Goal: Information Seeking & Learning: Check status

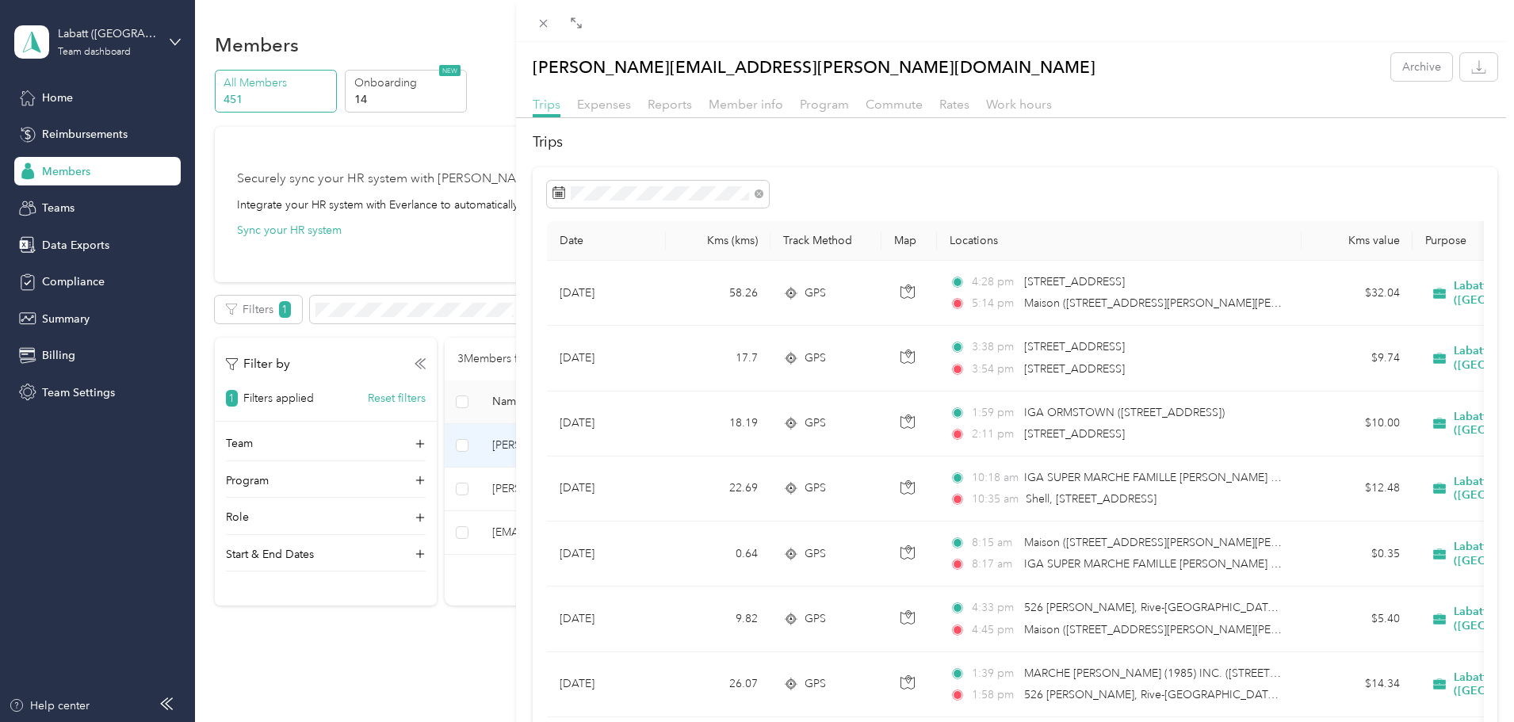
scroll to position [68, 0]
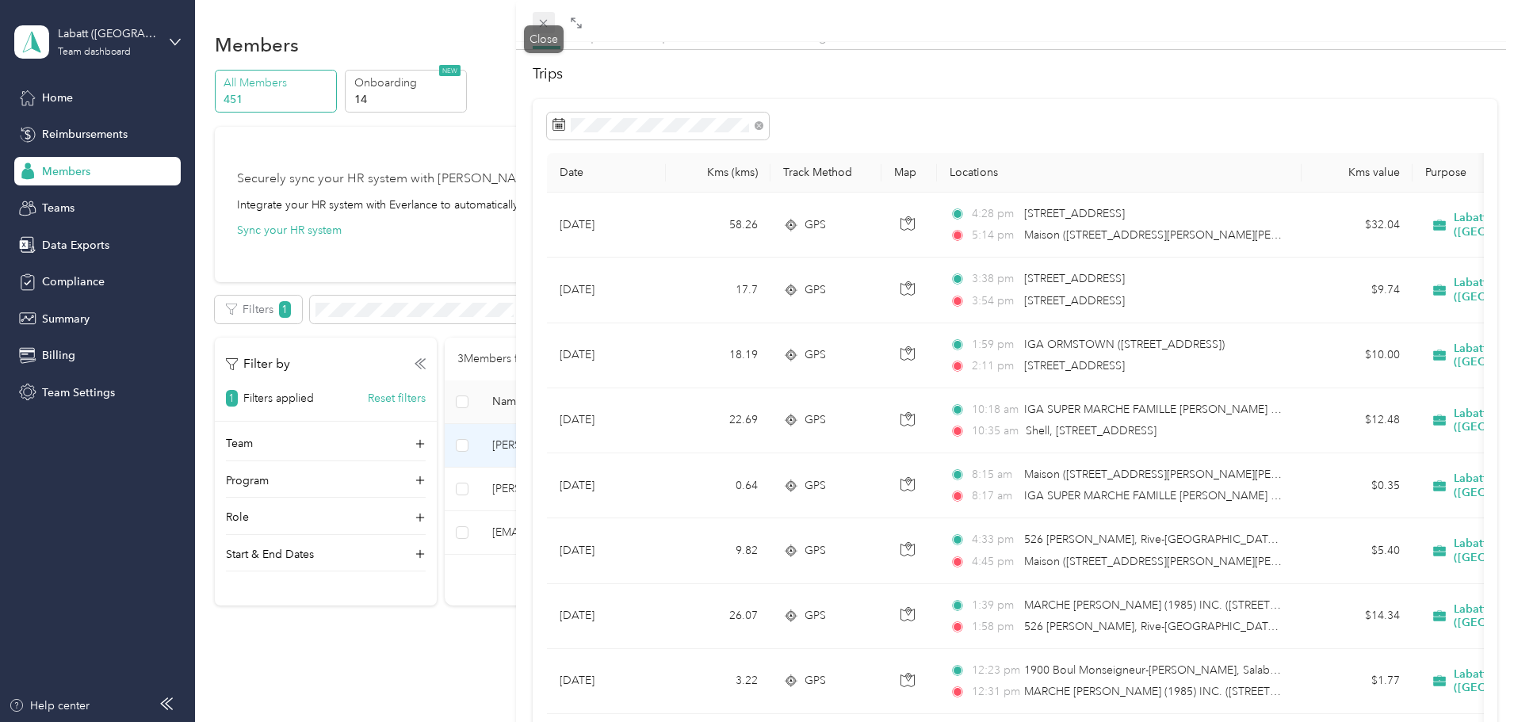
click at [545, 21] on icon at bounding box center [543, 23] width 13 height 13
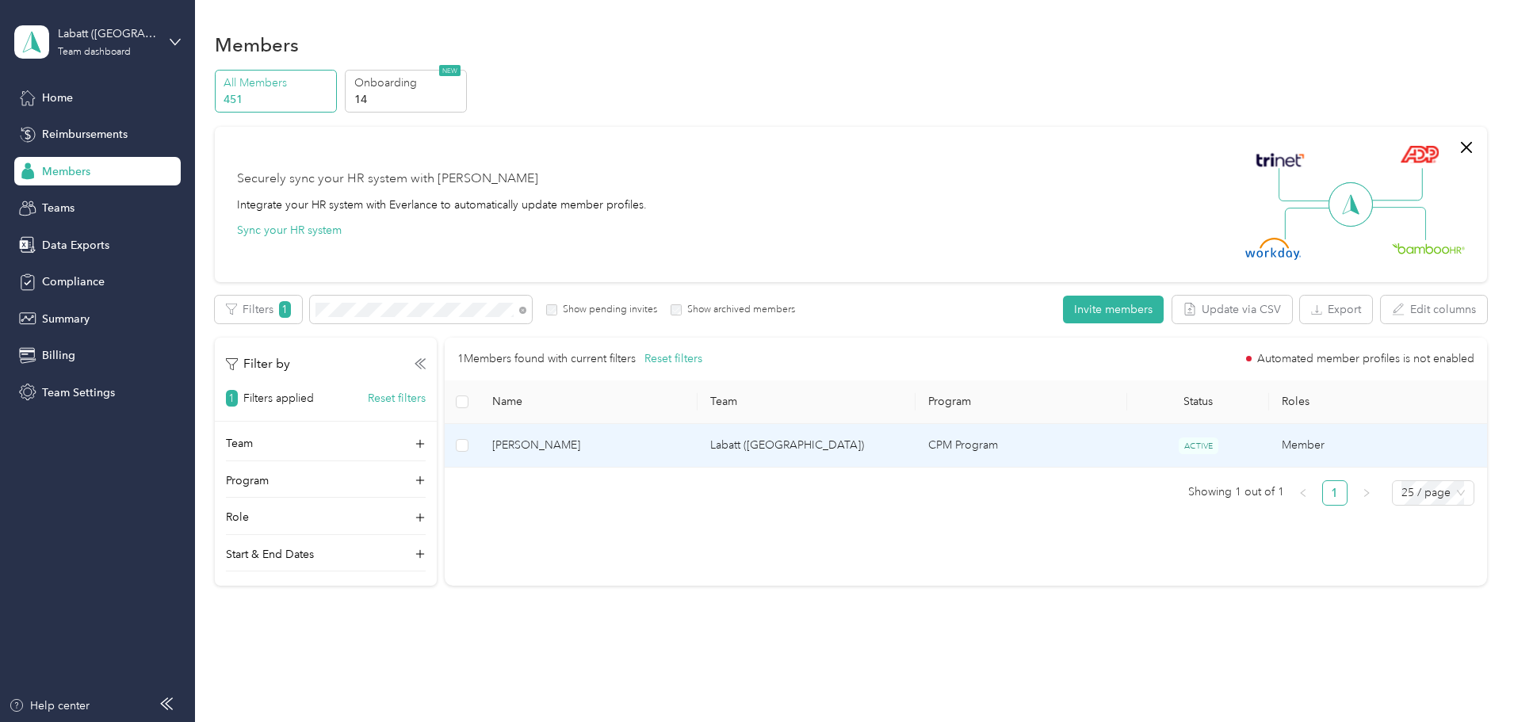
click at [616, 438] on span "[PERSON_NAME]" at bounding box center [588, 445] width 193 height 17
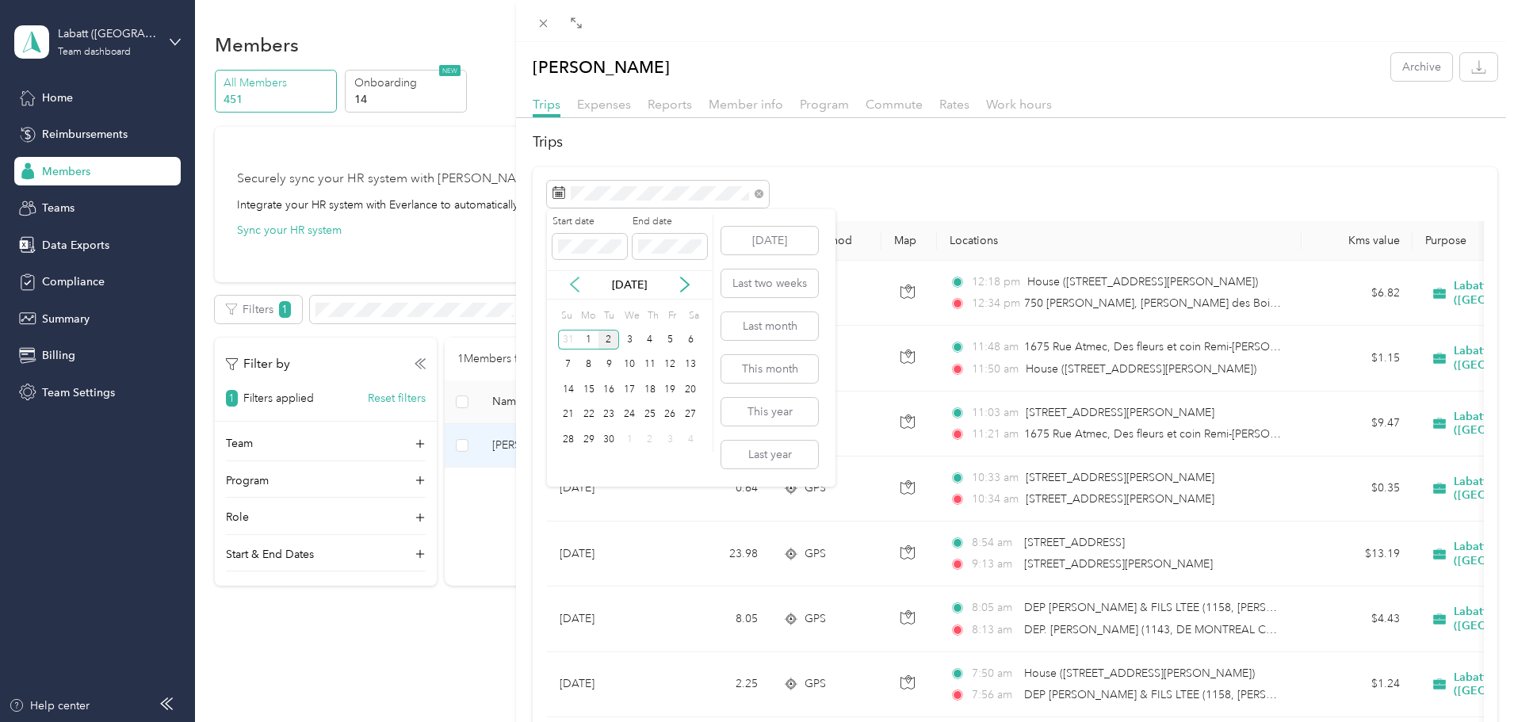
click at [577, 289] on icon at bounding box center [575, 285] width 16 height 16
click at [627, 414] on div "20" at bounding box center [629, 415] width 21 height 20
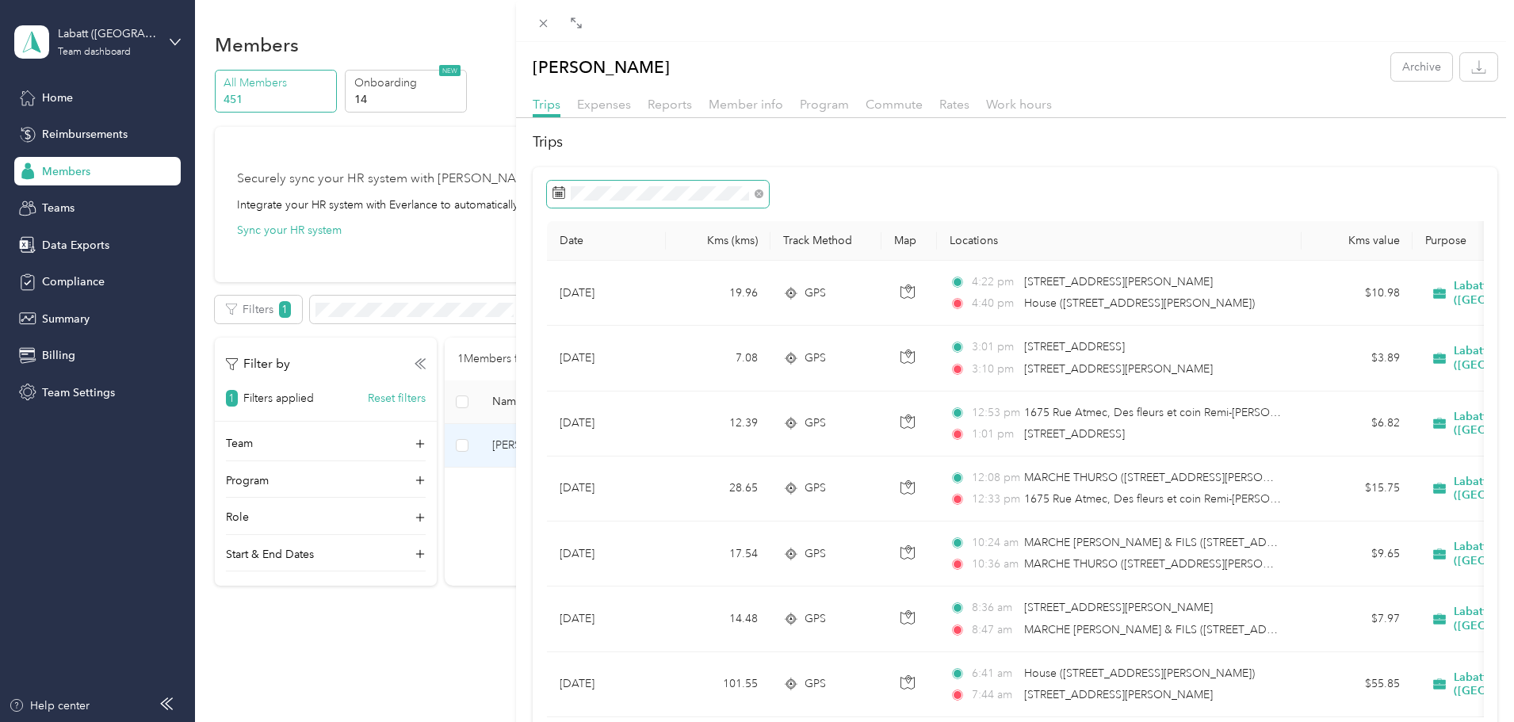
click at [605, 203] on span at bounding box center [658, 194] width 222 height 27
click at [613, 210] on div "Date Kms (kms) Track Method Map Locations Kms value Purpose [DATE] 19.96 GPS 4:…" at bounding box center [1015, 477] width 965 height 620
click at [613, 203] on span at bounding box center [658, 194] width 222 height 27
click at [612, 434] on div "26" at bounding box center [609, 440] width 21 height 20
click at [612, 438] on div "26" at bounding box center [609, 440] width 21 height 20
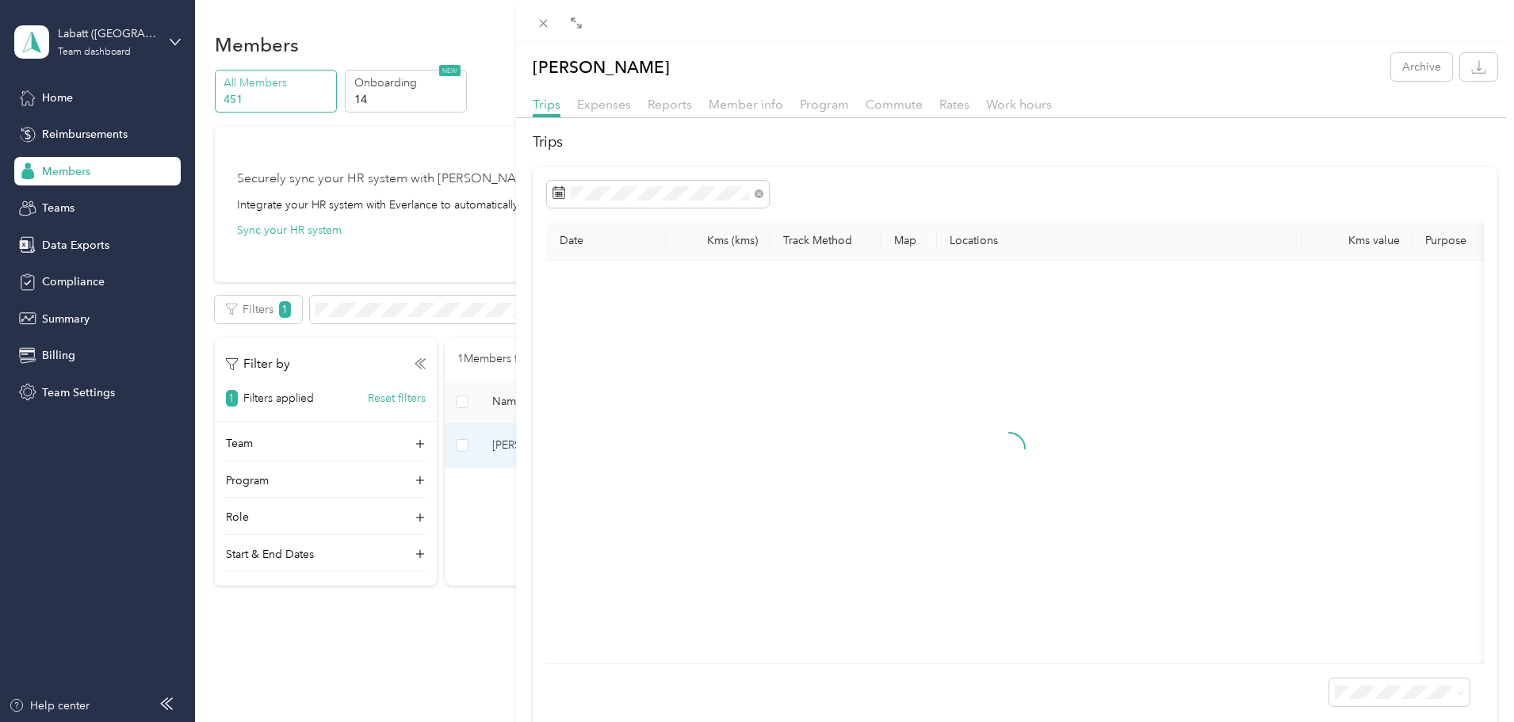
click at [612, 438] on div "26" at bounding box center [609, 440] width 21 height 20
